Goal: Find specific page/section: Find specific page/section

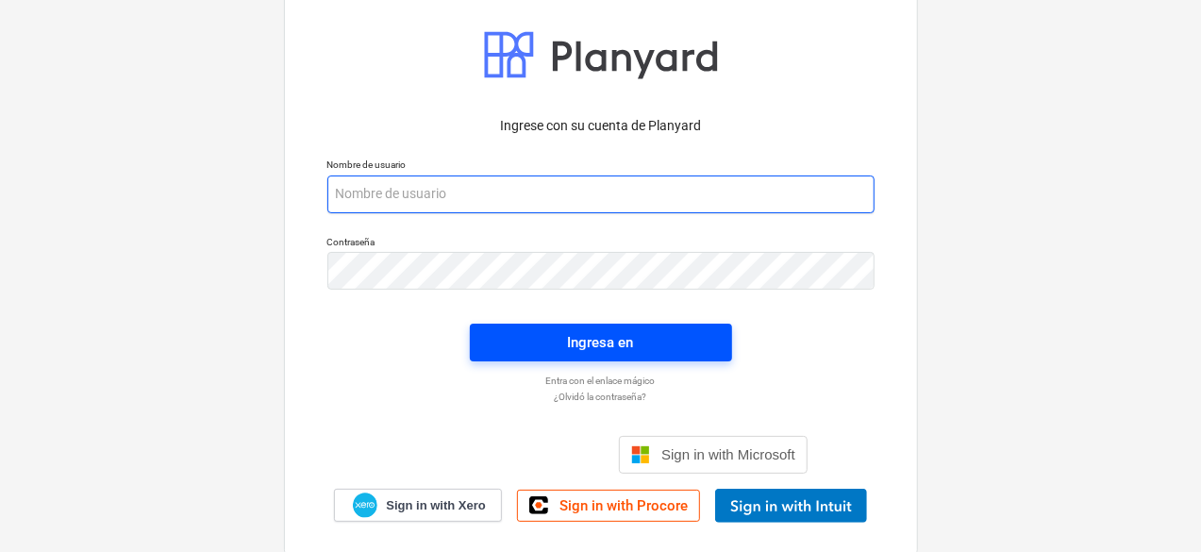
type input "[PERSON_NAME][EMAIL_ADDRESS][DOMAIN_NAME]"
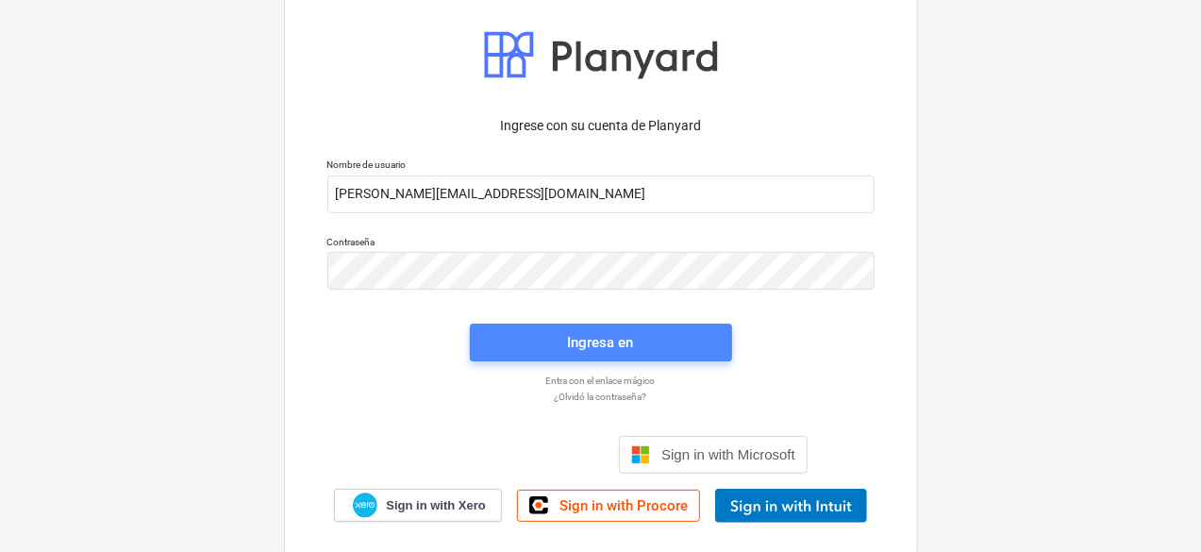
click at [617, 344] on div "Ingresa en" at bounding box center [601, 342] width 66 height 25
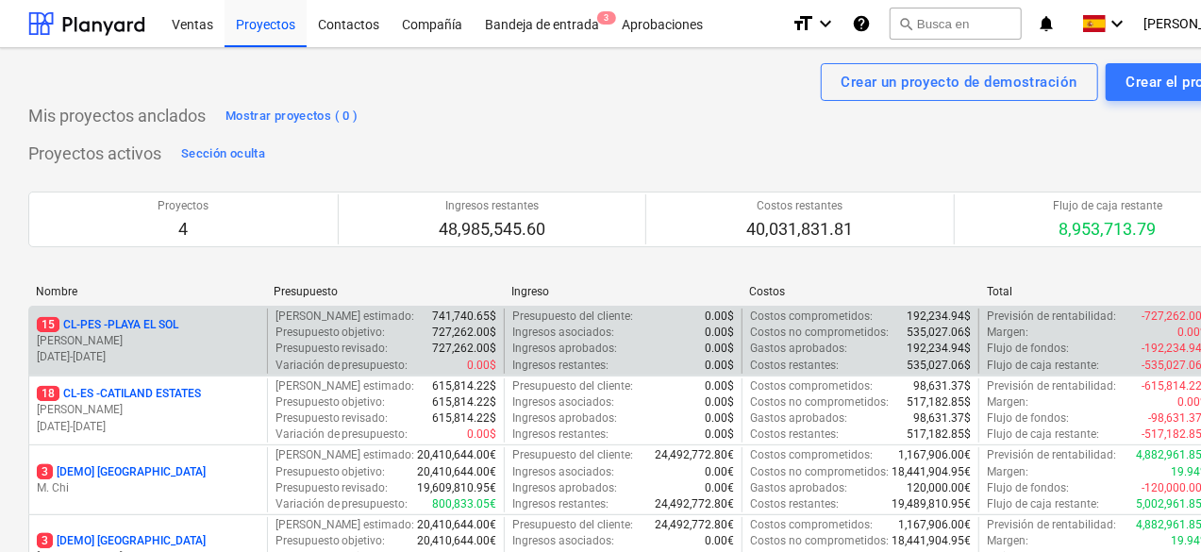
click at [217, 336] on p "[PERSON_NAME]" at bounding box center [148, 341] width 223 height 16
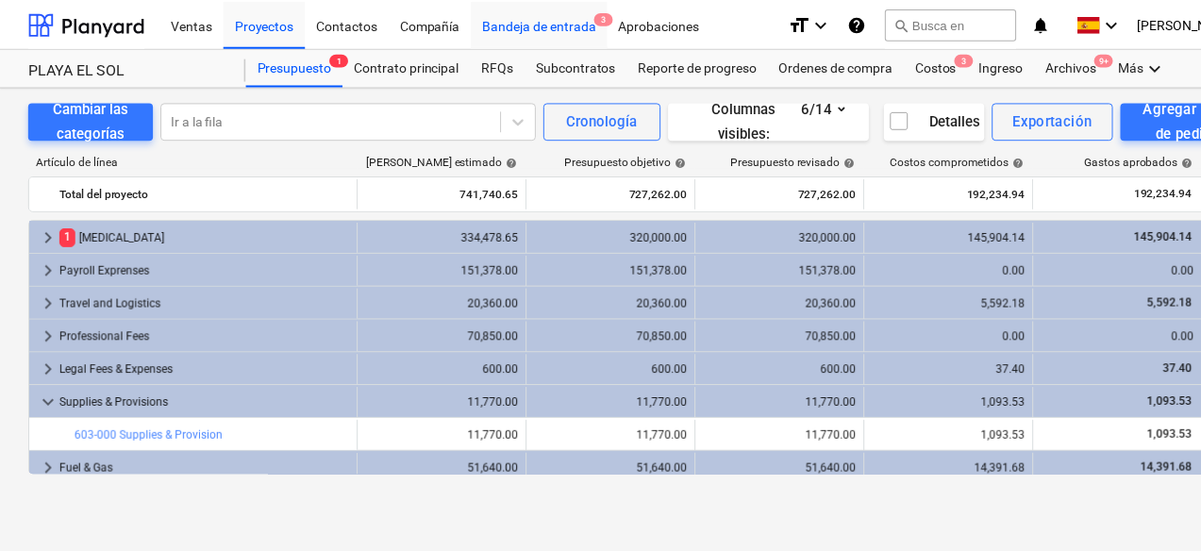
scroll to position [504, 0]
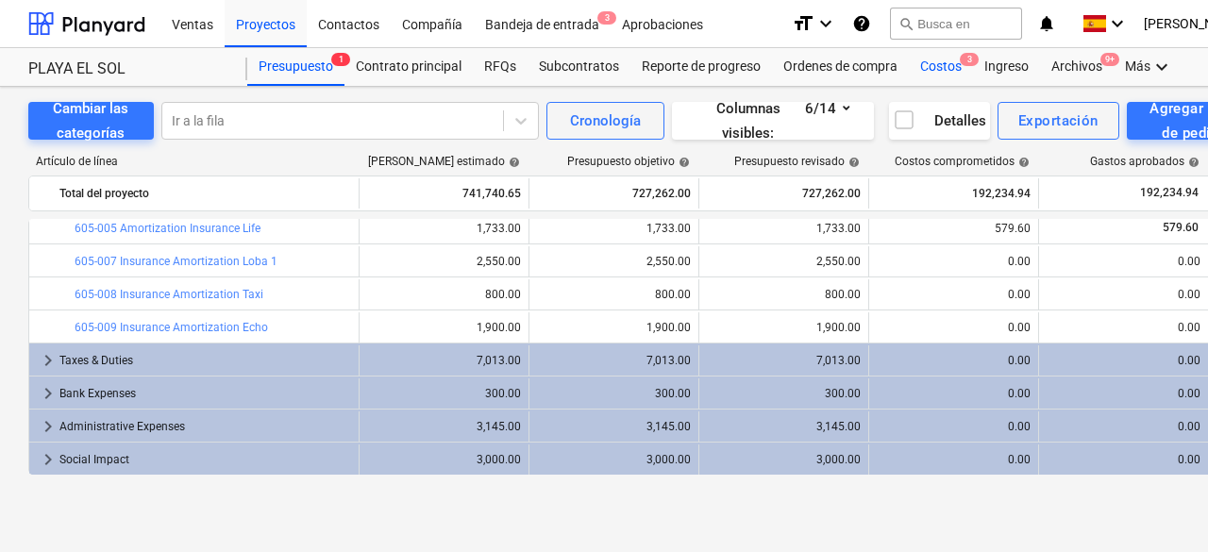
click at [939, 62] on div "Costos 3" at bounding box center [941, 67] width 64 height 38
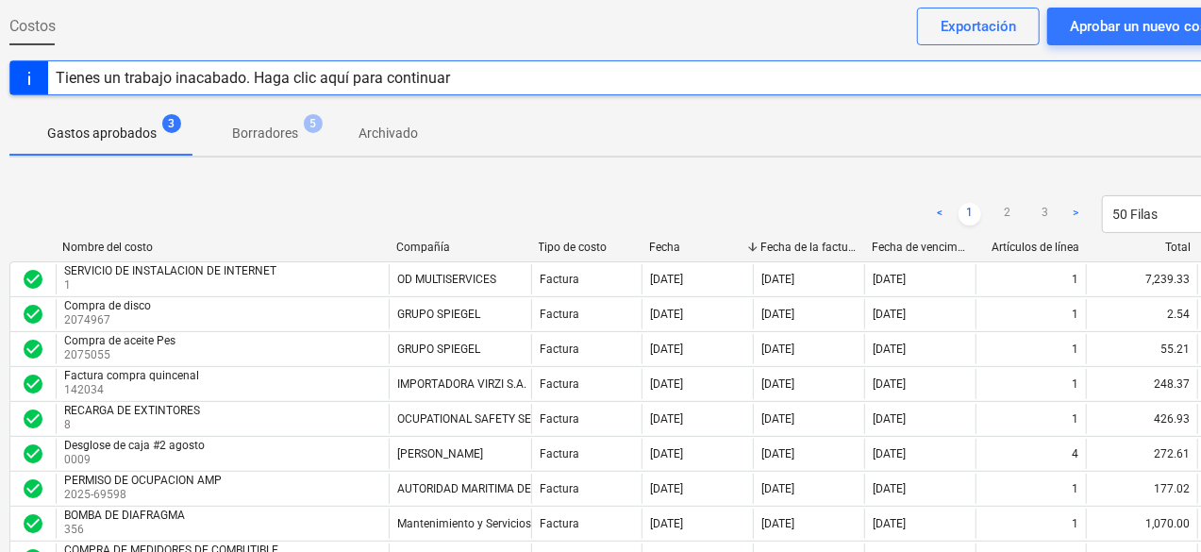
scroll to position [94, 23]
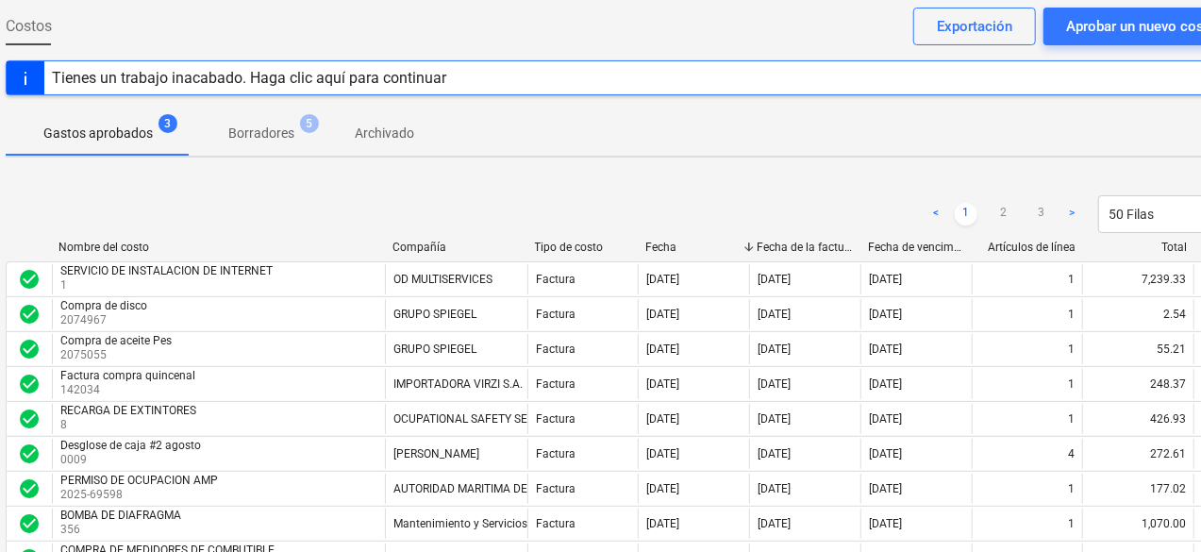
drag, startPoint x: 708, startPoint y: 201, endPoint x: 731, endPoint y: 203, distance: 23.7
drag, startPoint x: 1200, startPoint y: 131, endPoint x: 1201, endPoint y: 143, distance: 11.4
click at [1201, 143] on div "Gastos aprobados 3 Borradores 5 Archivado" at bounding box center [623, 132] width 1235 height 45
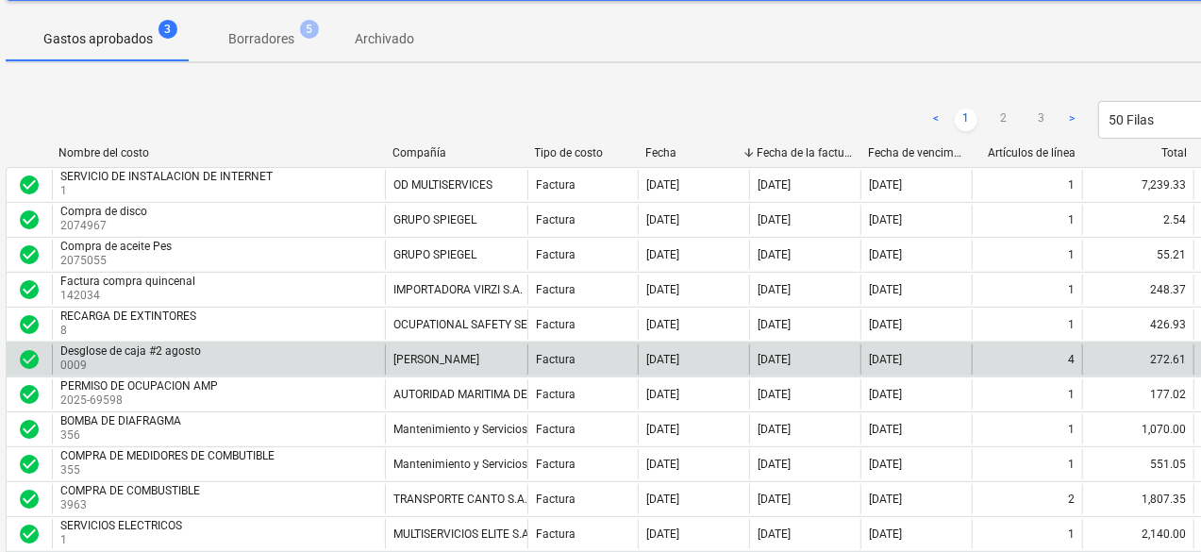
scroll to position [283, 23]
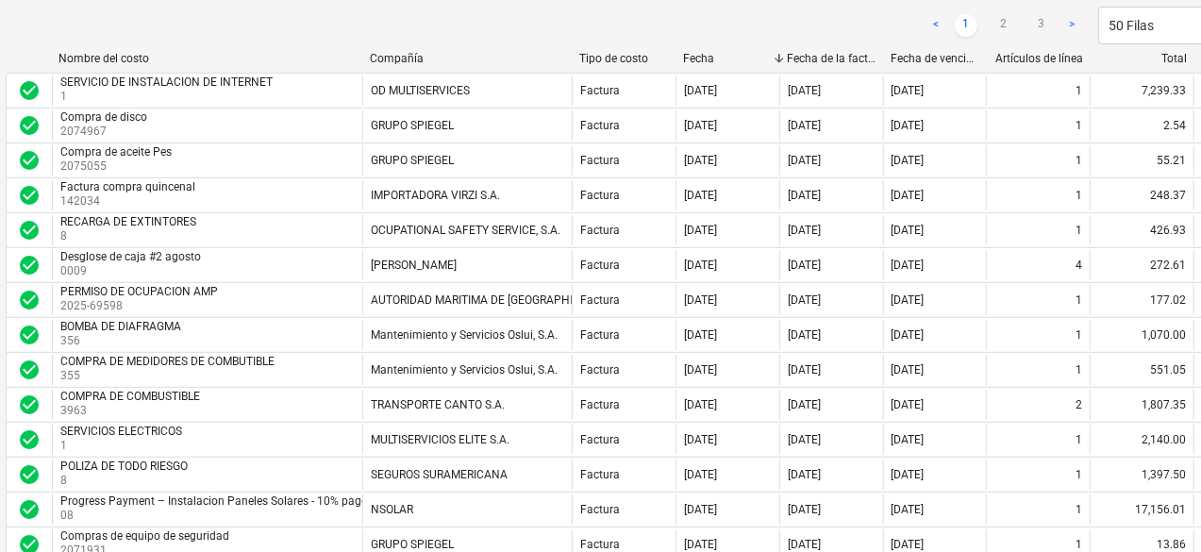
drag, startPoint x: 540, startPoint y: 62, endPoint x: 608, endPoint y: 69, distance: 68.3
click at [606, 69] on div "Nombre del costo Compañía Tipo de costo Fecha Fecha de la factura Fecha de venc…" at bounding box center [623, 62] width 1235 height 21
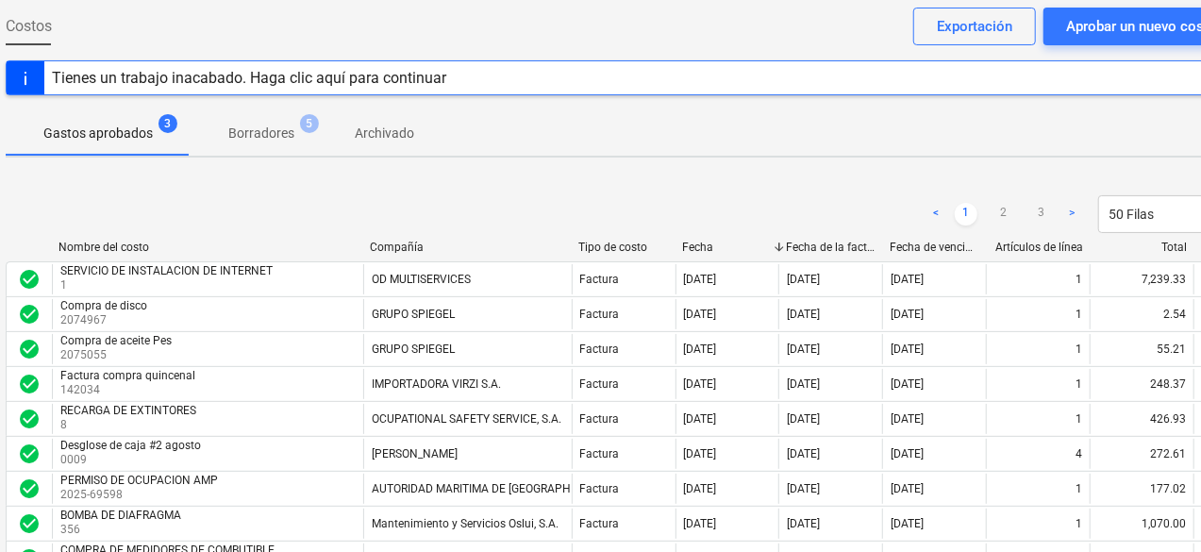
scroll to position [0, 23]
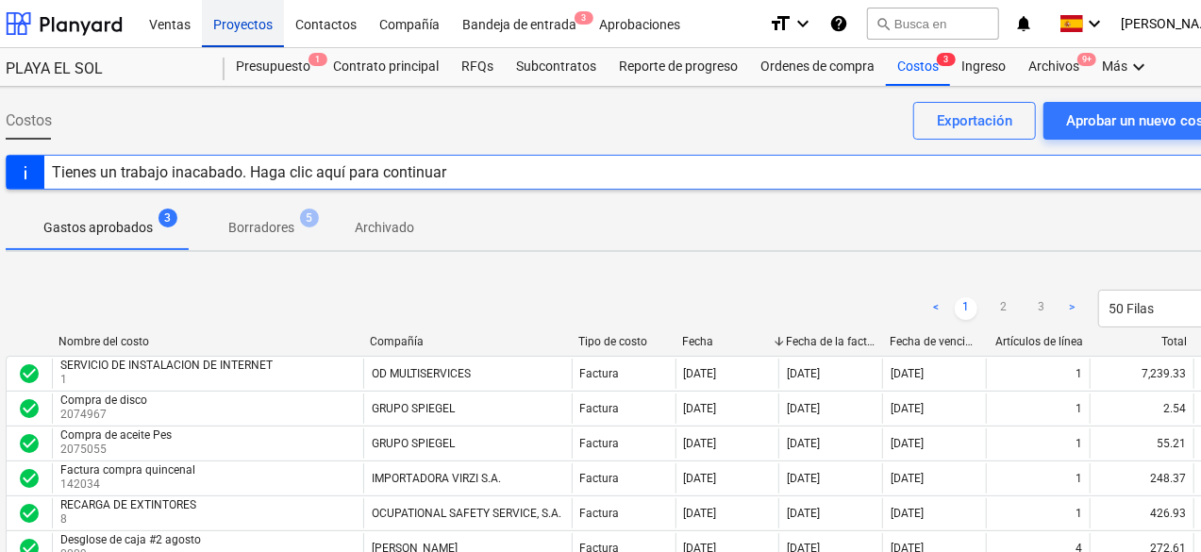
click at [240, 25] on div "Proyectos" at bounding box center [243, 23] width 82 height 48
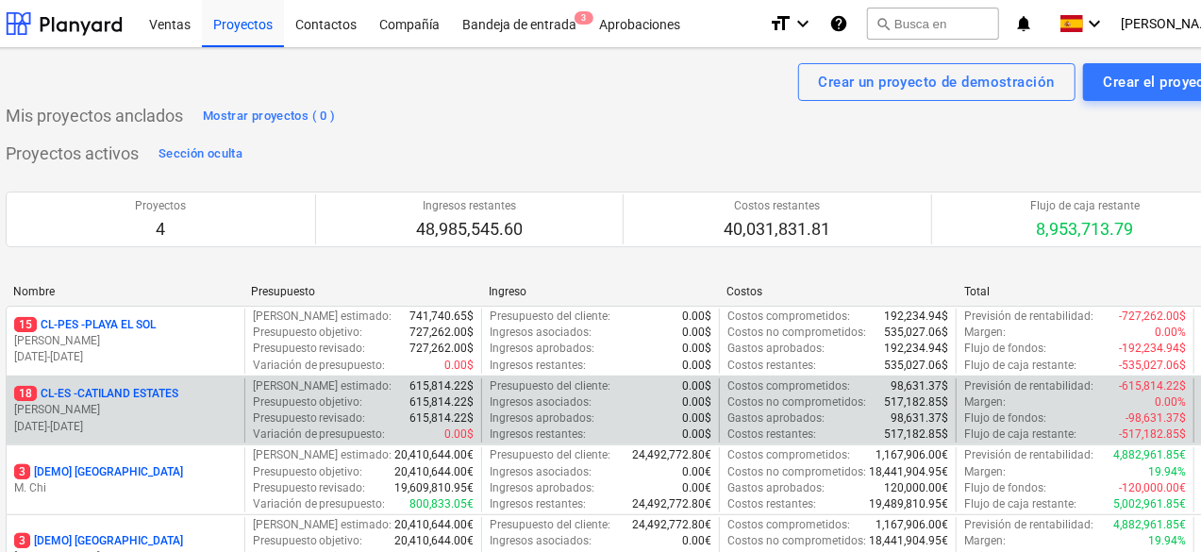
click at [150, 407] on p "[PERSON_NAME]" at bounding box center [125, 410] width 223 height 16
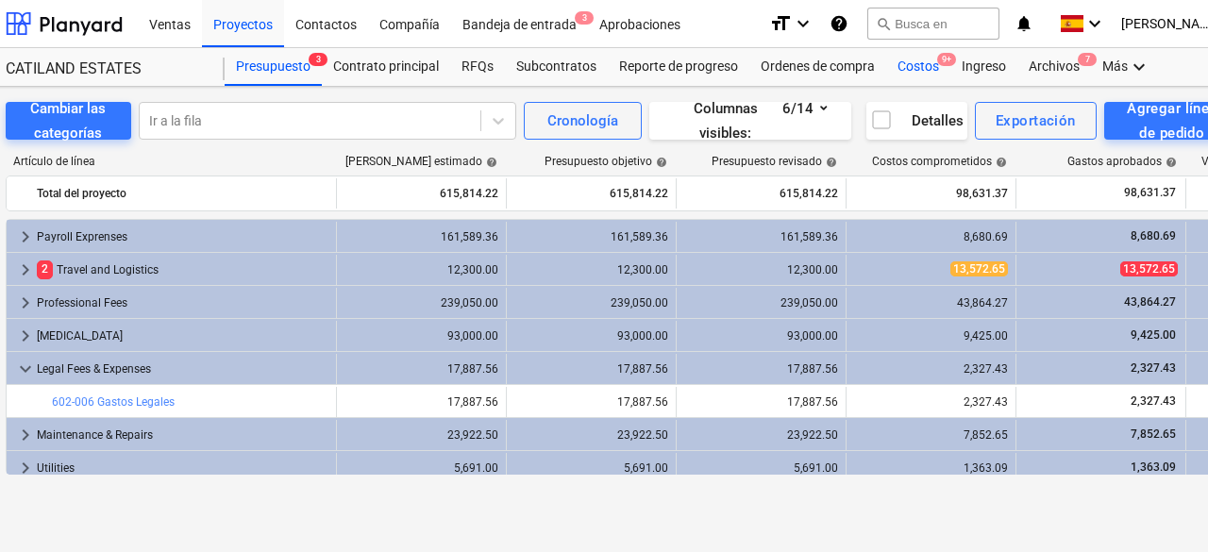
click at [925, 59] on div "Costos 9+" at bounding box center [918, 67] width 64 height 38
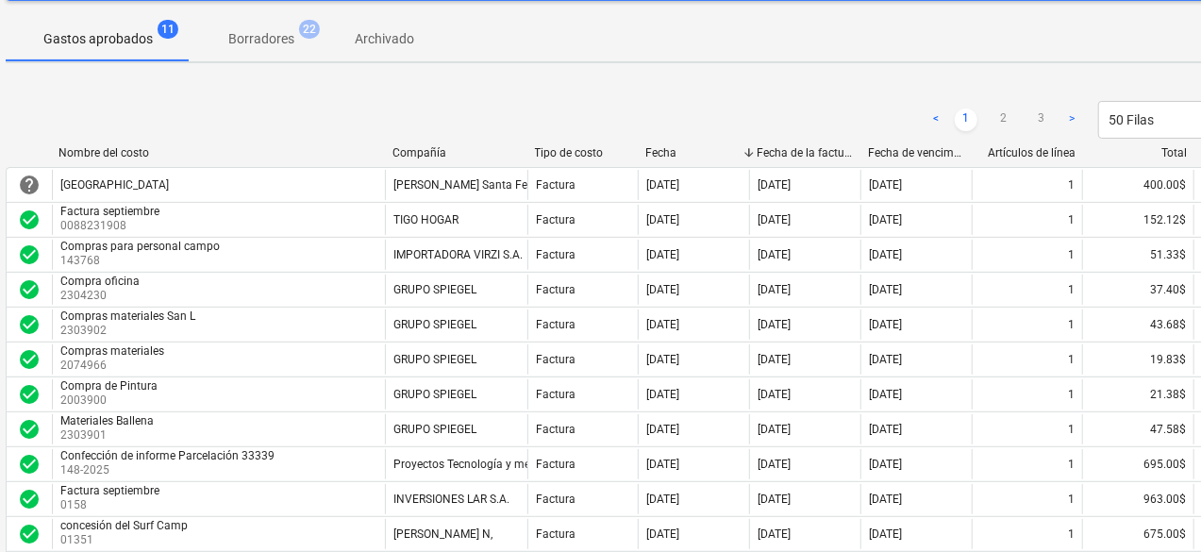
scroll to position [283, 23]
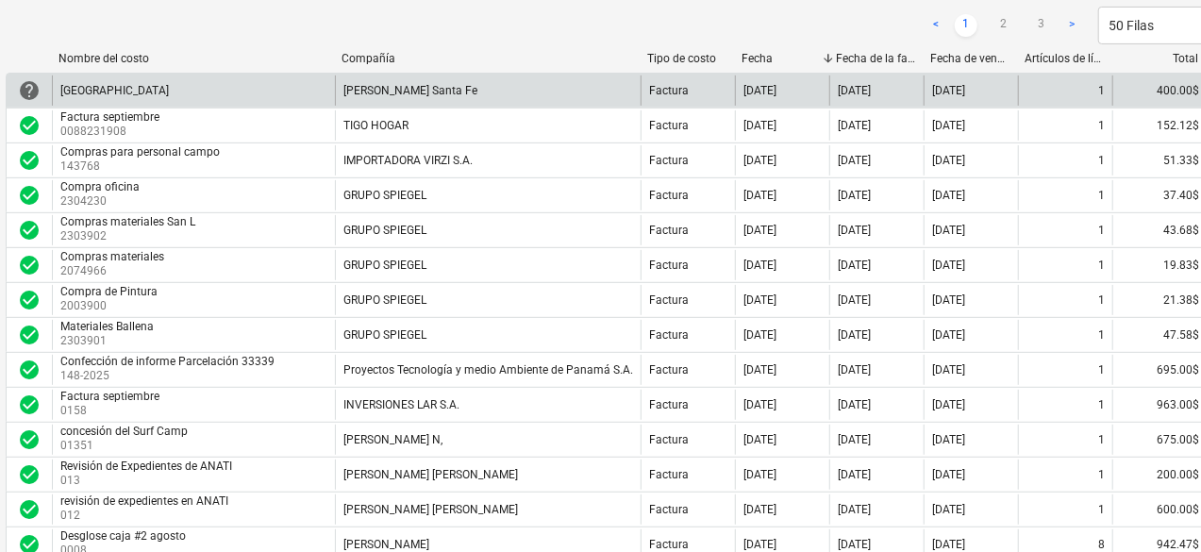
drag, startPoint x: 548, startPoint y: 59, endPoint x: 706, endPoint y: 73, distance: 158.2
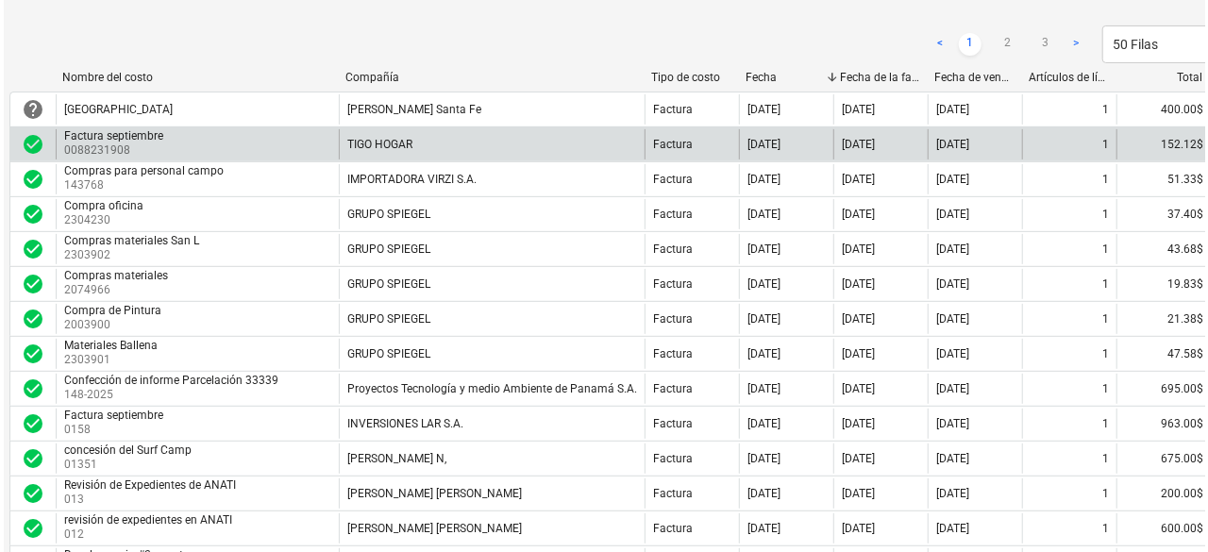
scroll to position [0, 23]
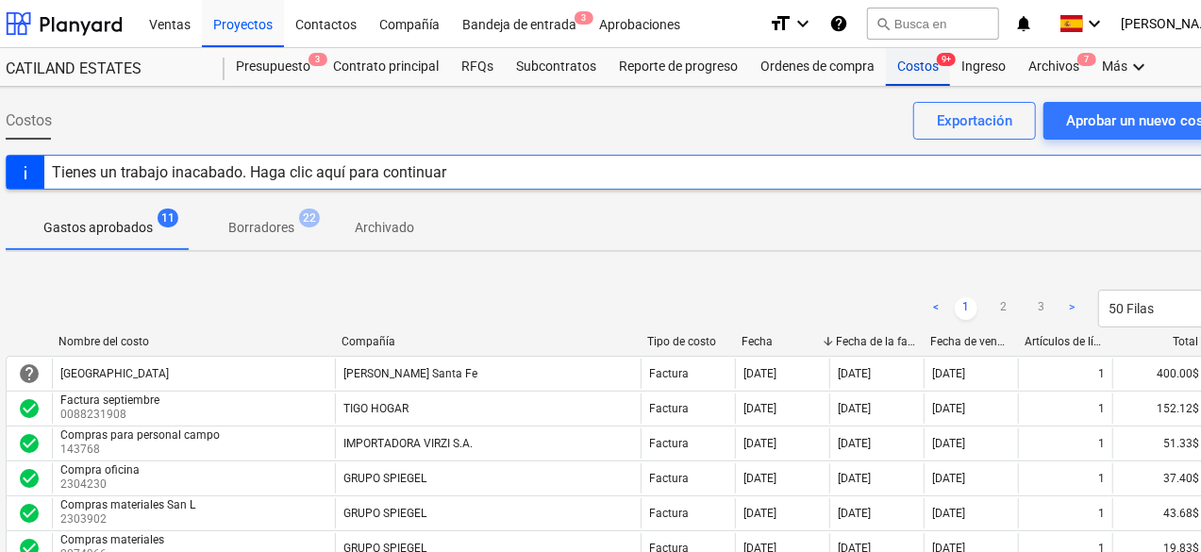
click at [920, 61] on div "Costos 9+" at bounding box center [918, 67] width 64 height 38
click at [244, 39] on div "Proyectos" at bounding box center [243, 23] width 82 height 48
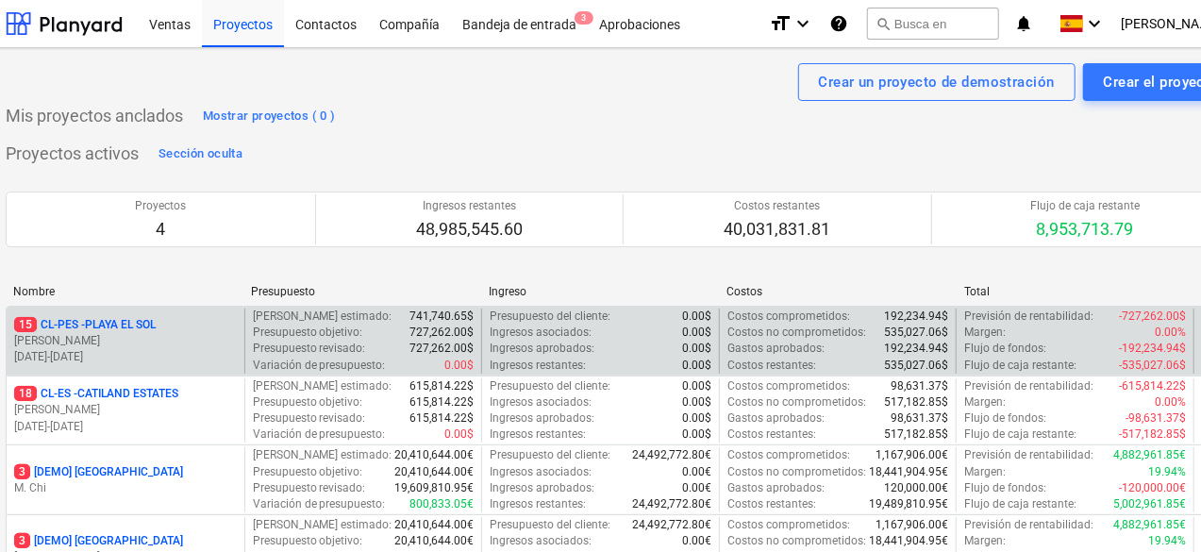
click at [175, 335] on p "[PERSON_NAME]" at bounding box center [125, 341] width 223 height 16
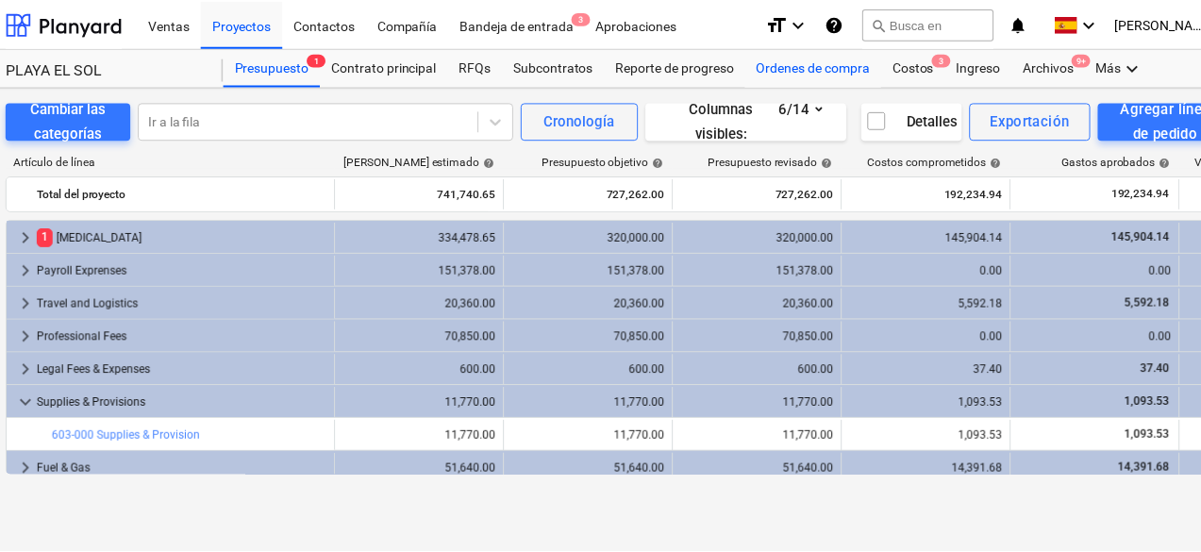
scroll to position [504, 0]
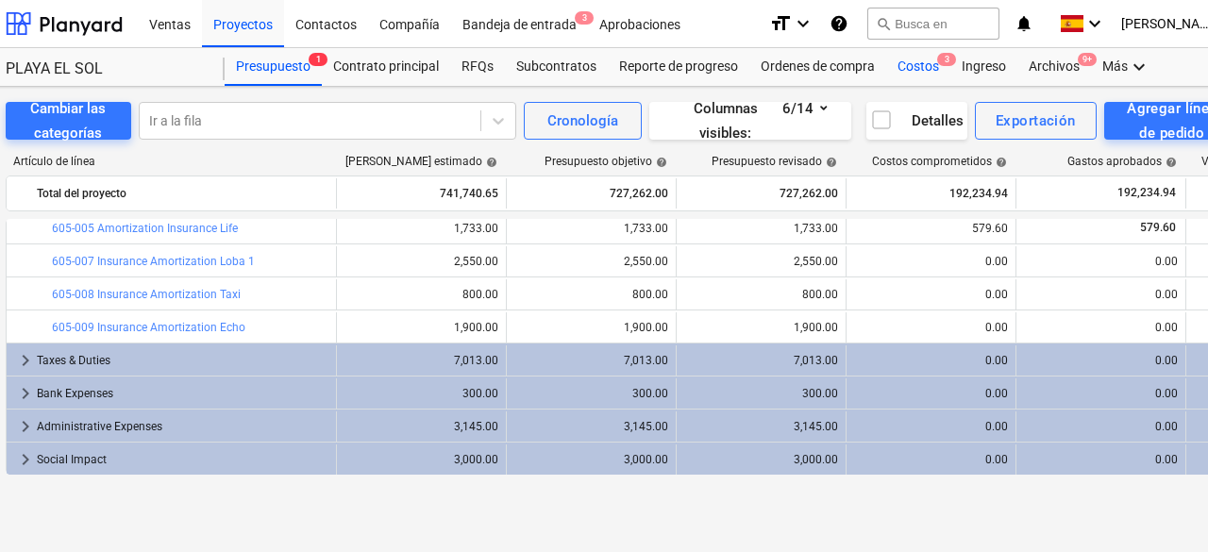
click at [907, 71] on div "Costos 3" at bounding box center [918, 67] width 64 height 38
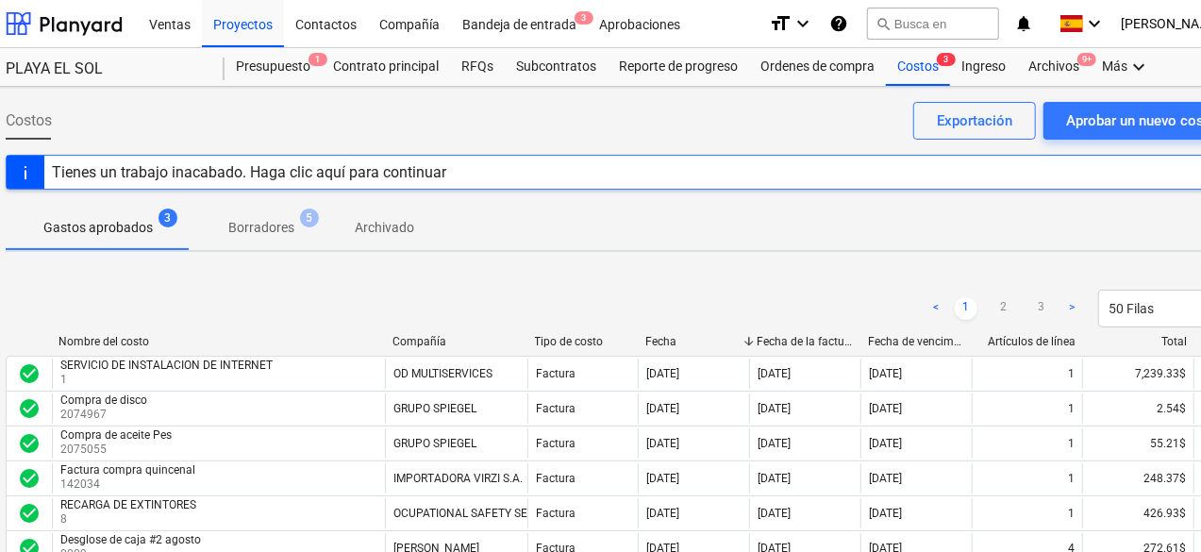
scroll to position [94, 23]
